Goal: Task Accomplishment & Management: Use online tool/utility

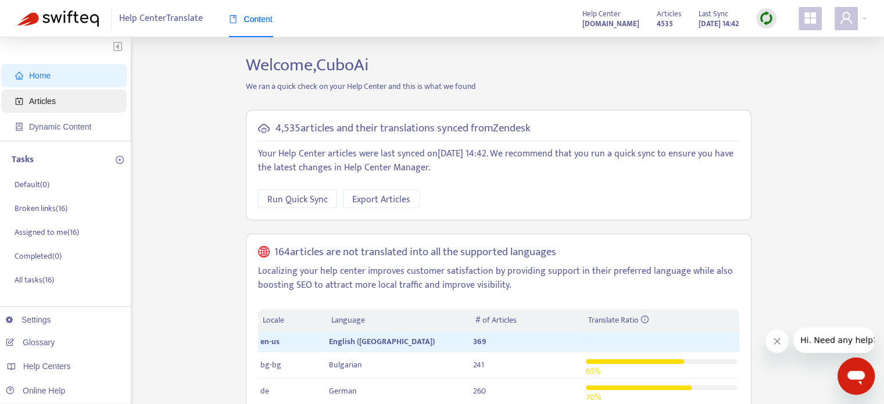
click at [74, 109] on span "Articles" at bounding box center [66, 100] width 102 height 23
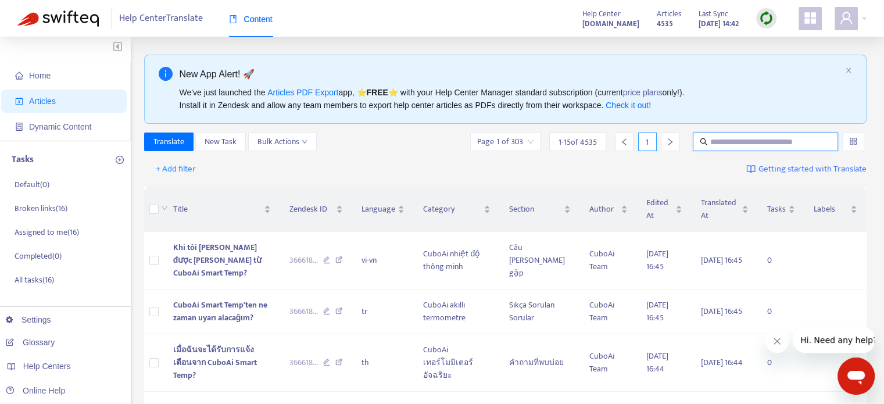
click at [748, 146] on input "text" at bounding box center [766, 141] width 112 height 13
paste input "**********"
type input "**********"
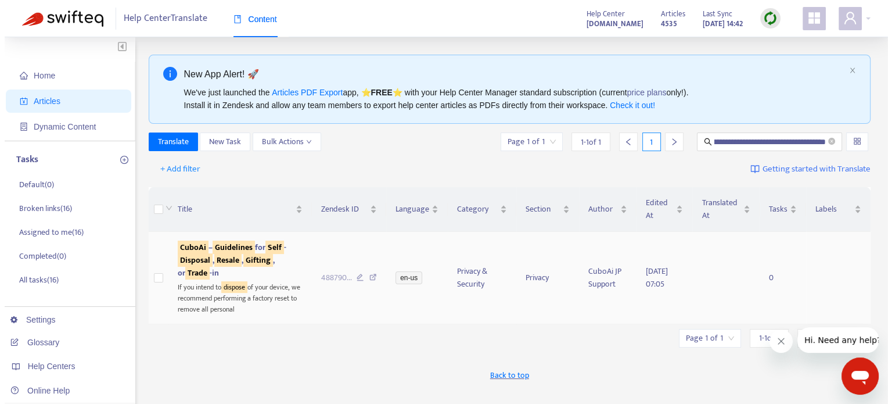
scroll to position [0, 0]
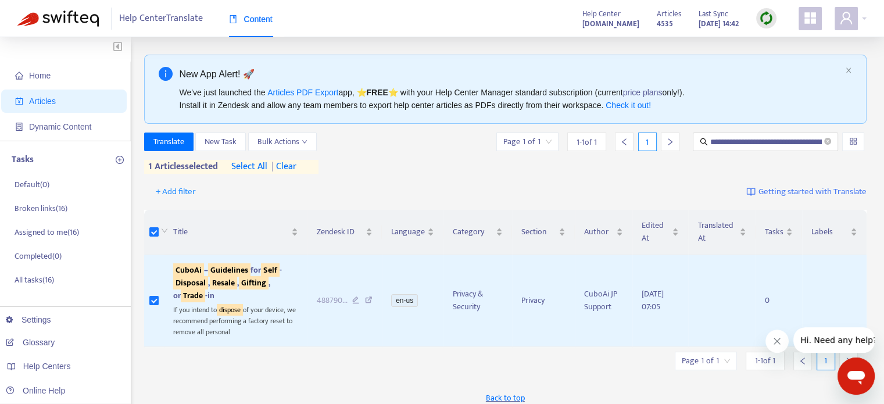
click at [757, 20] on div at bounding box center [766, 18] width 20 height 20
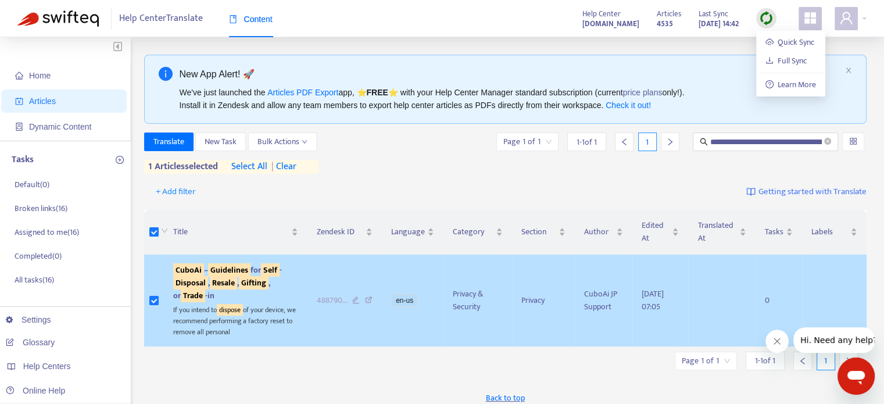
click at [237, 276] on sqkw "Resale" at bounding box center [223, 282] width 27 height 13
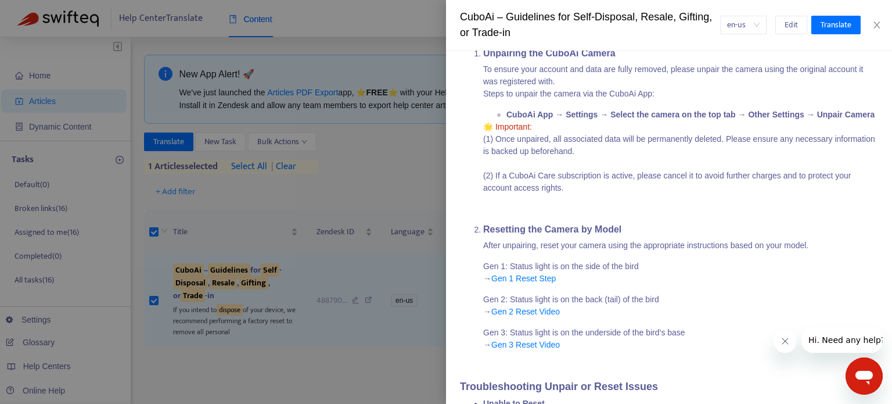
scroll to position [523, 0]
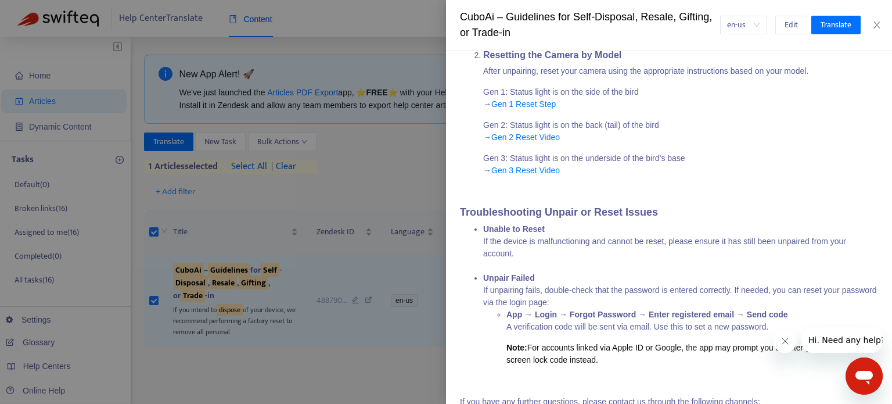
click at [353, 159] on div at bounding box center [446, 202] width 892 height 404
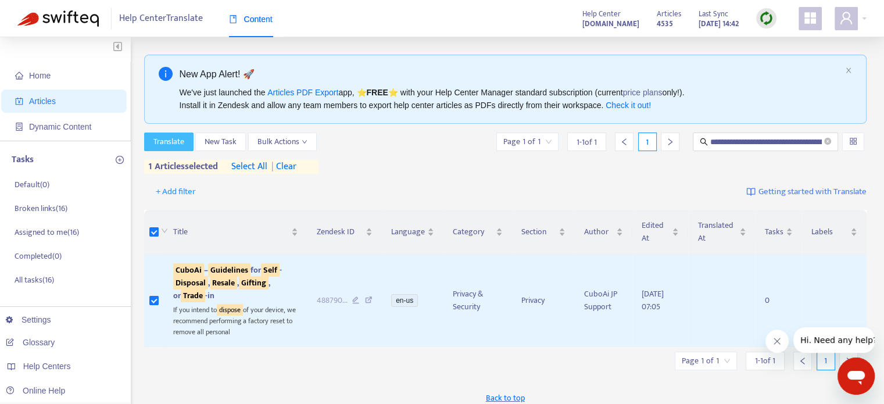
click at [181, 146] on span "Translate" at bounding box center [168, 141] width 31 height 13
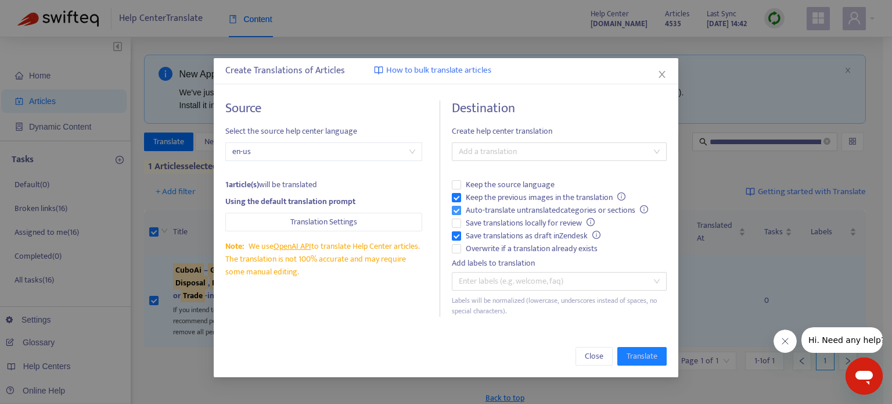
click at [462, 209] on span "Auto-translate untranslated categories or sections" at bounding box center [557, 210] width 192 height 13
click at [511, 155] on div at bounding box center [554, 152] width 198 height 14
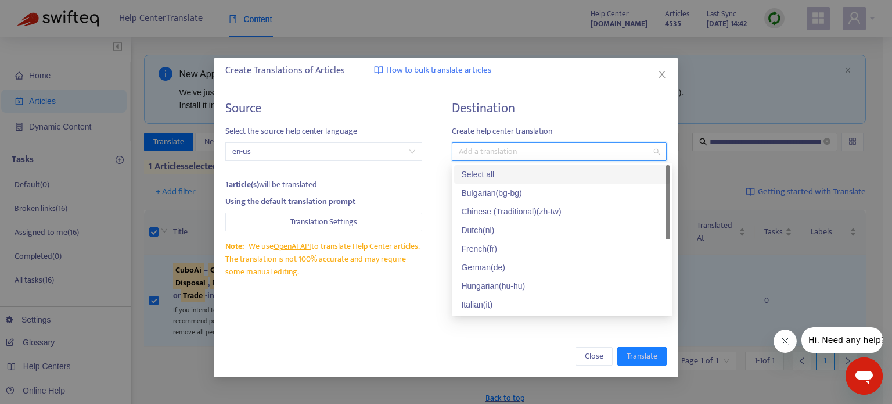
click at [520, 178] on div "Select all" at bounding box center [562, 174] width 202 height 13
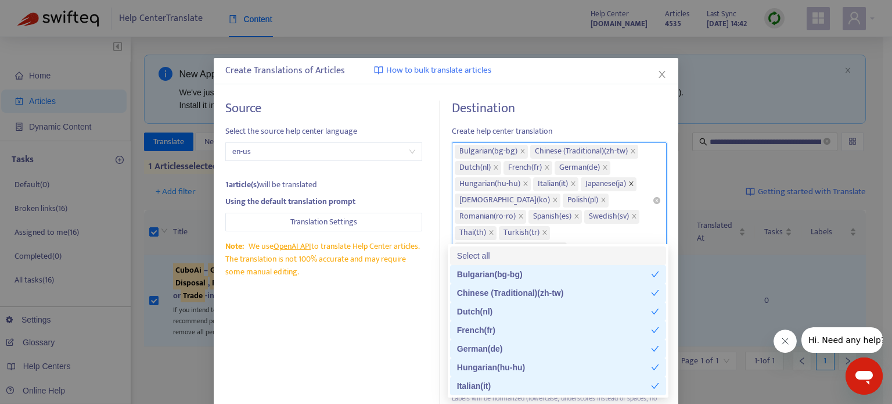
click at [634, 185] on icon "close" at bounding box center [632, 184] width 6 height 6
click at [634, 150] on icon "close" at bounding box center [633, 151] width 6 height 6
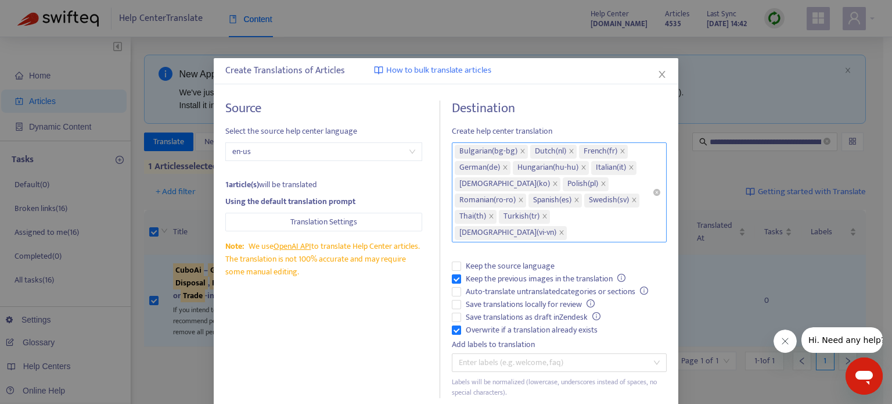
click at [623, 105] on h4 "Destination" at bounding box center [559, 108] width 215 height 16
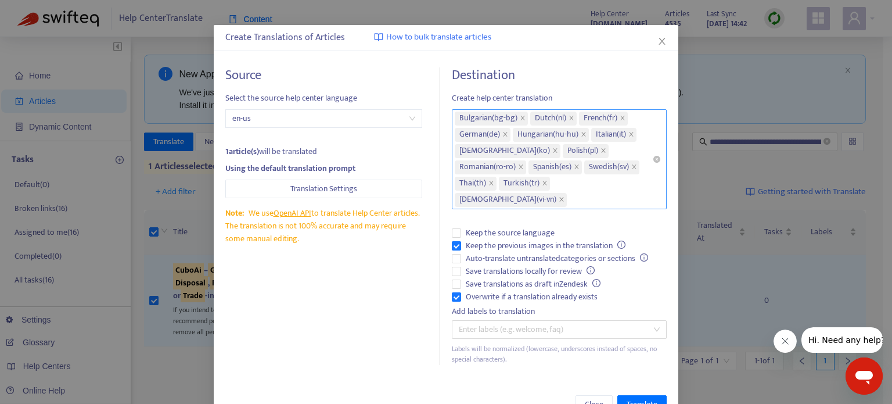
scroll to position [51, 0]
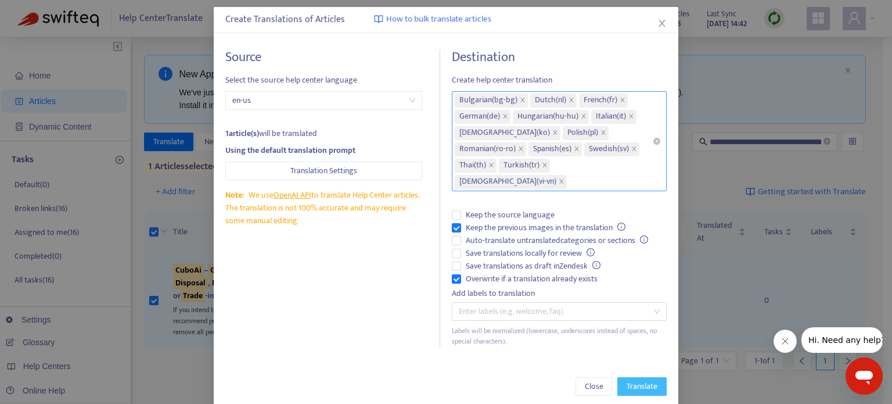
click at [645, 380] on span "Translate" at bounding box center [642, 386] width 31 height 13
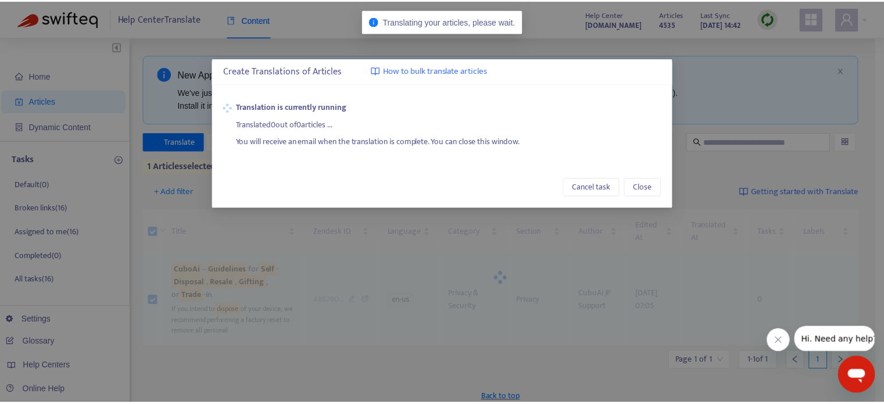
scroll to position [0, 0]
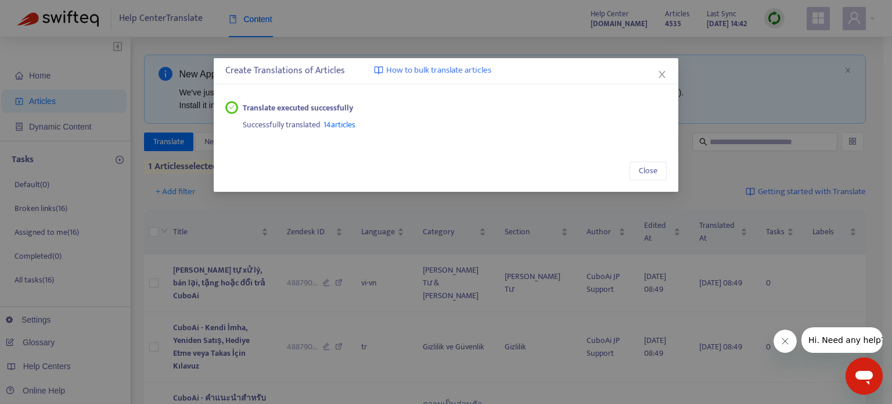
click at [468, 138] on div "Translate executed successfully Successfully translated 14 articles" at bounding box center [446, 116] width 465 height 54
click at [546, 92] on div "Translate executed successfully Successfully translated 14 articles" at bounding box center [446, 116] width 465 height 54
click at [351, 127] on span "14 articles" at bounding box center [340, 124] width 32 height 13
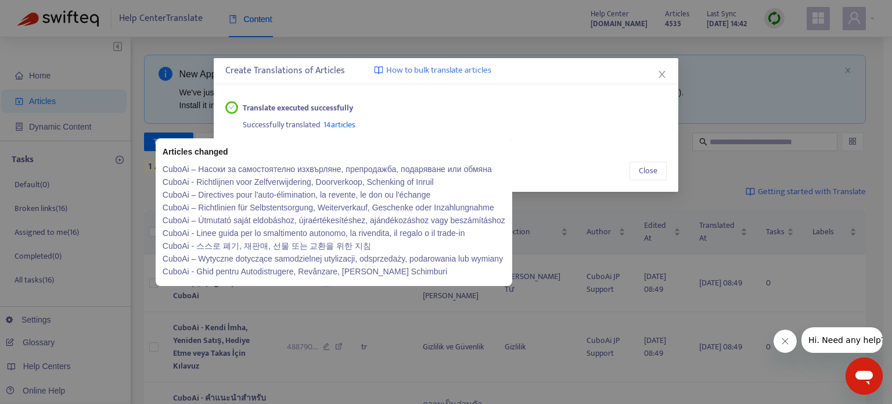
click at [330, 171] on link "CuboAi – Насоки за самостоятелно изхвърляне, препродажба, подаряване или обмяна" at bounding box center [334, 169] width 343 height 13
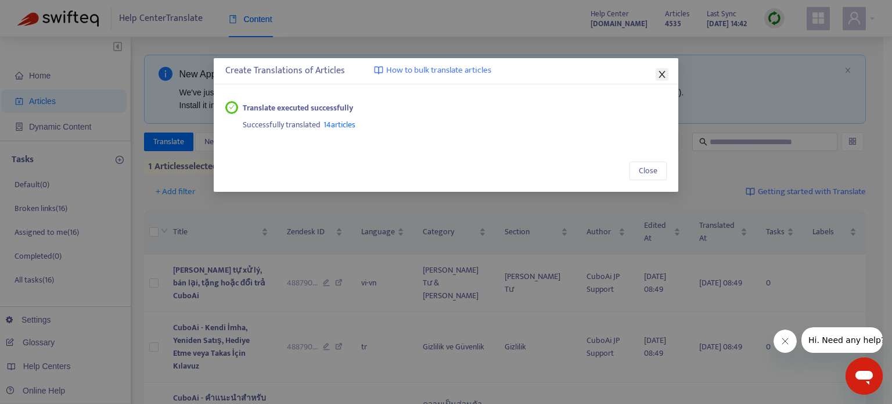
click at [661, 73] on icon "close" at bounding box center [662, 74] width 6 height 7
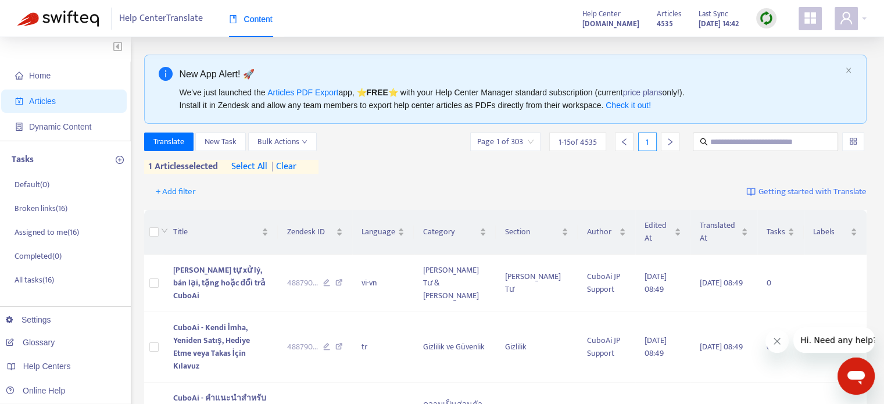
click at [756, 18] on div at bounding box center [766, 18] width 20 height 20
click at [806, 59] on link "Full Sync" at bounding box center [786, 60] width 42 height 13
